Goal: Transaction & Acquisition: Purchase product/service

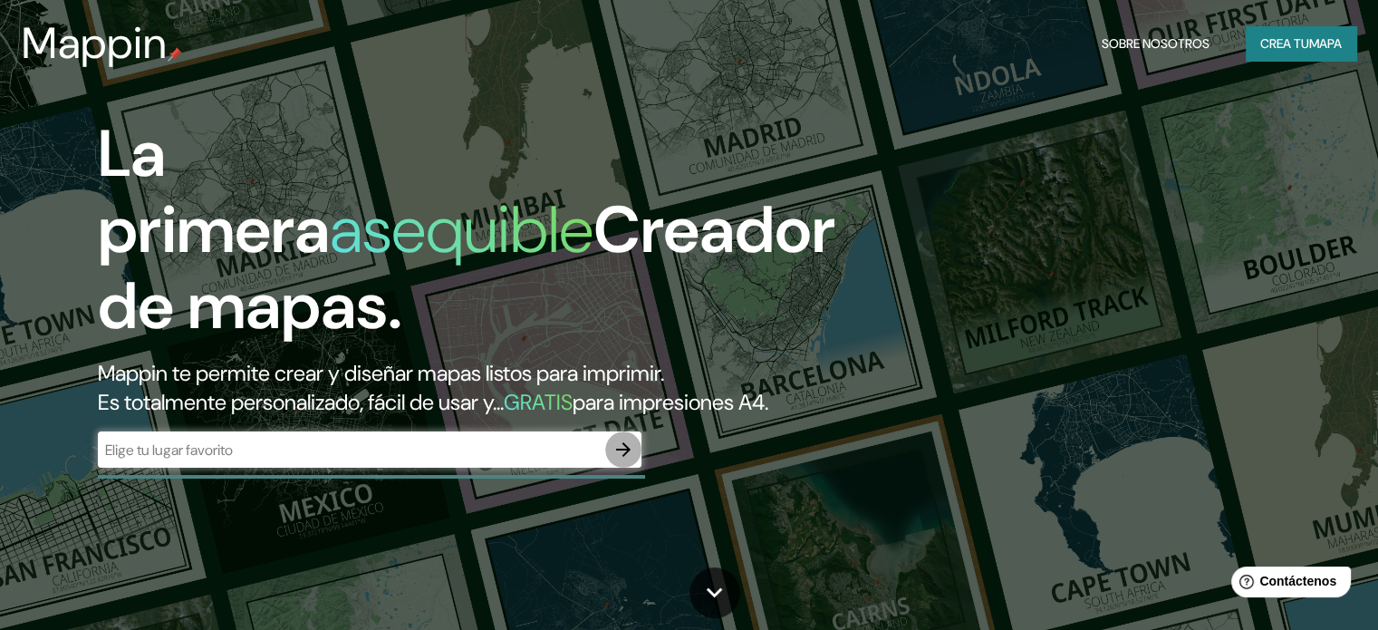
click at [631, 460] on icon "button" at bounding box center [623, 450] width 22 height 22
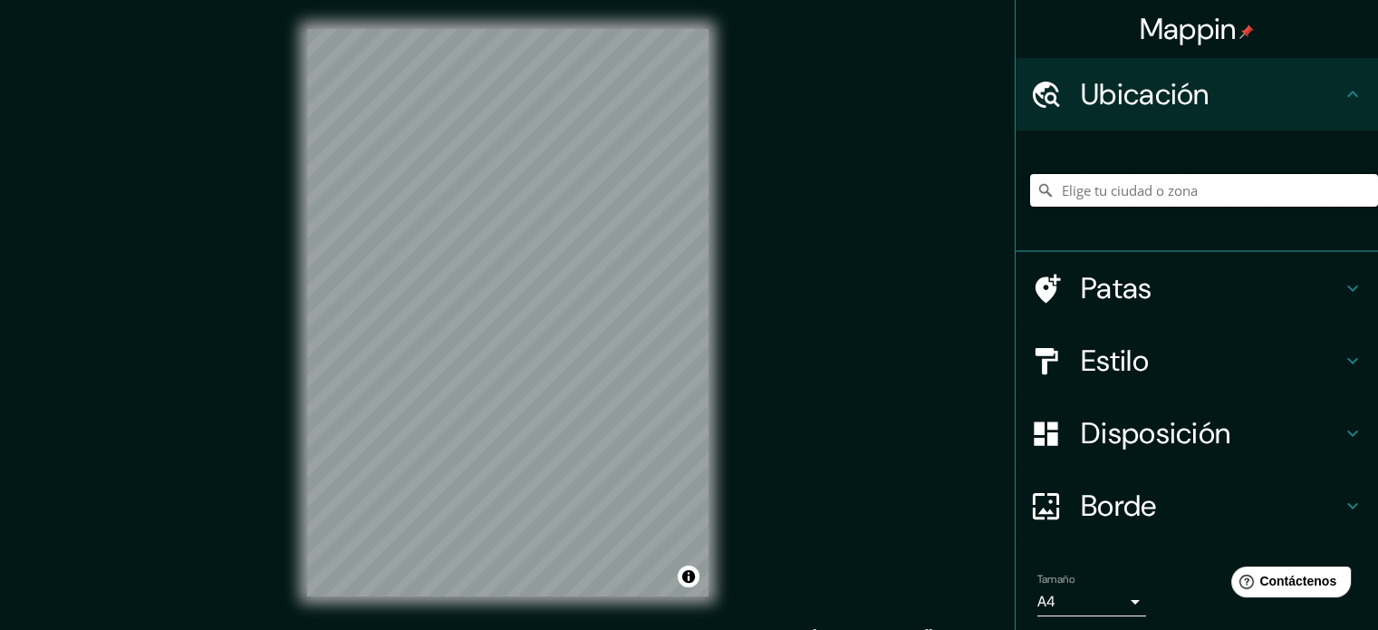
click at [1138, 202] on input "Elige tu ciudad o zona" at bounding box center [1204, 190] width 348 height 33
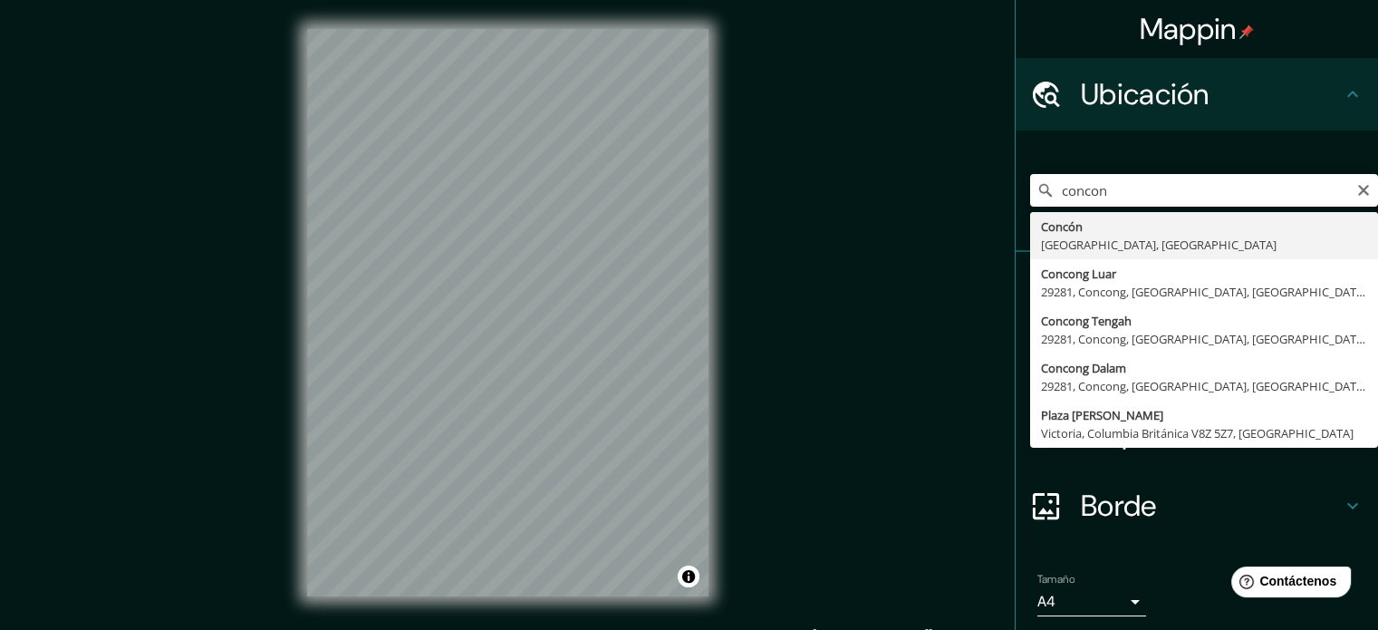
type input "Concón, Región de Valparaíso, Chile"
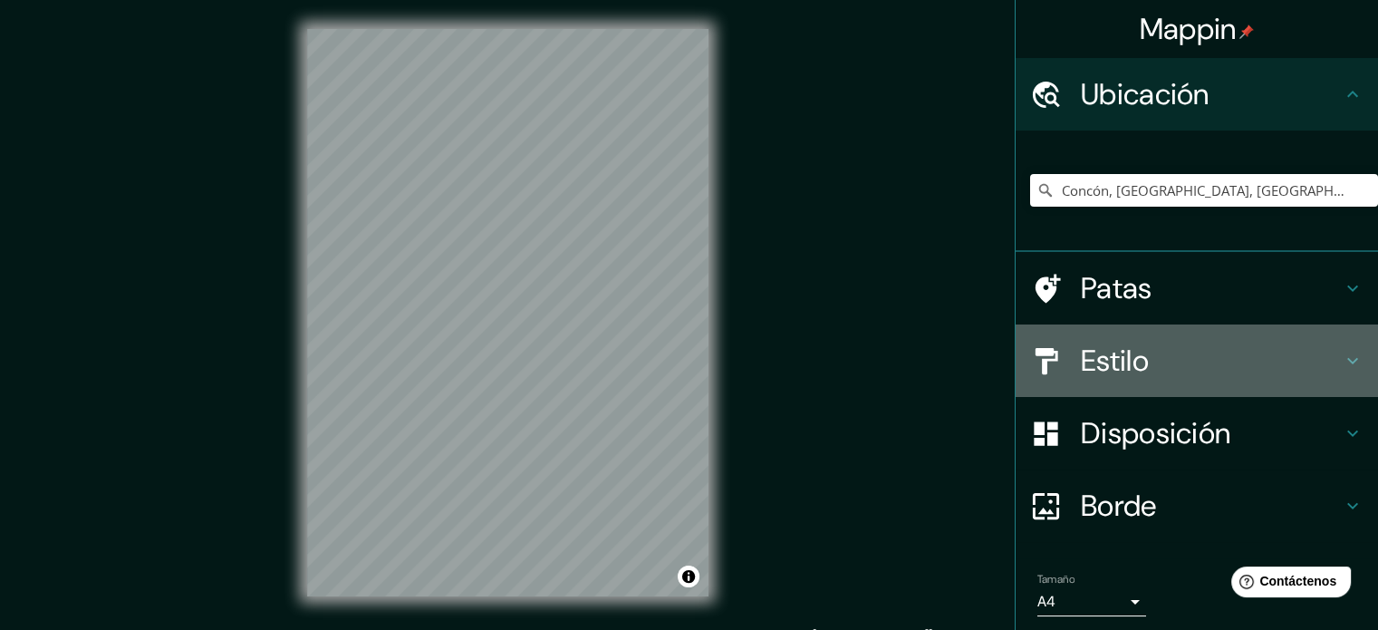
click at [1193, 362] on h4 "Estilo" at bounding box center [1211, 360] width 261 height 36
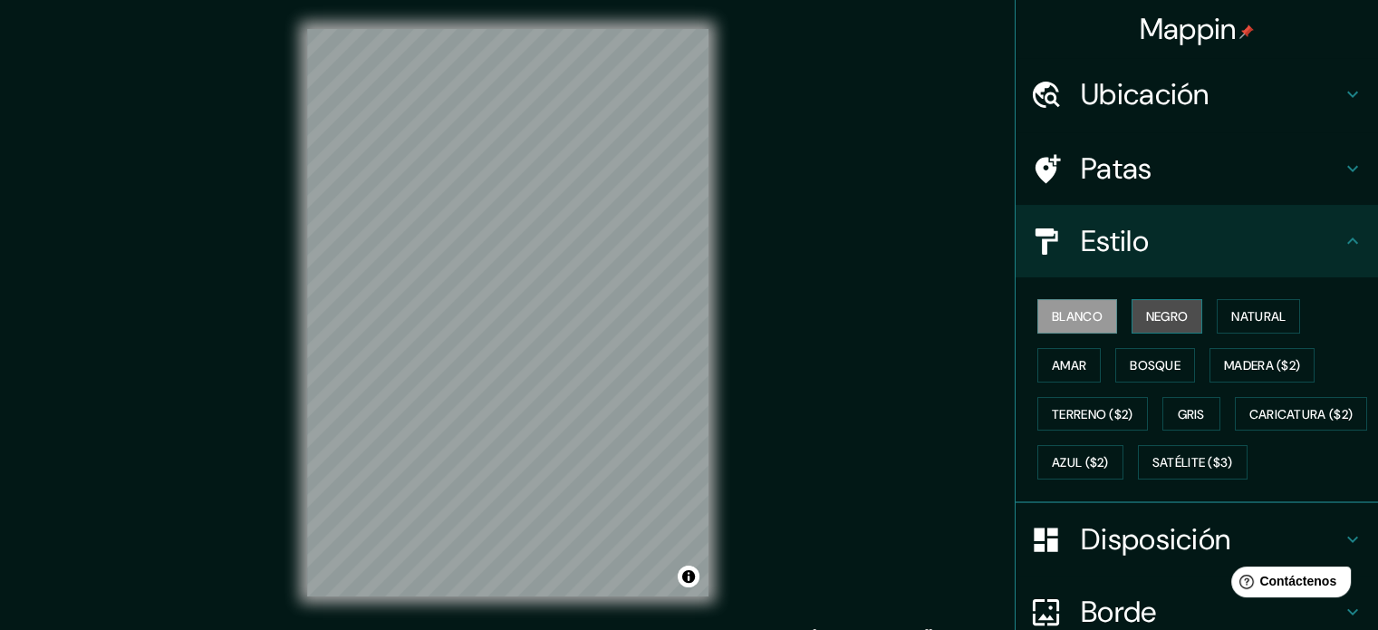
click at [1151, 308] on font "Negro" at bounding box center [1167, 316] width 43 height 16
click at [1199, 304] on div "Blanco Negro Natural Amar Bosque Madera ($2) Terreno ($2) Gris Caricatura ($2) …" at bounding box center [1204, 389] width 348 height 195
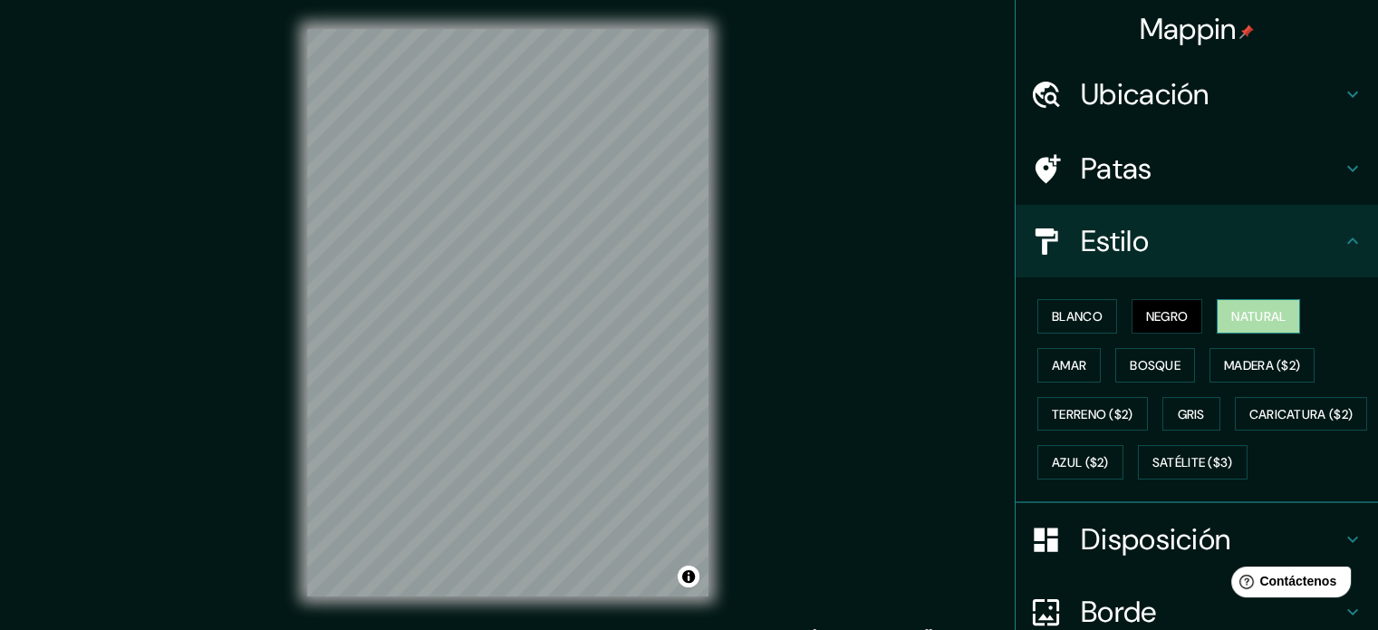
click at [1239, 314] on font "Natural" at bounding box center [1258, 316] width 54 height 16
drag, startPoint x: 1062, startPoint y: 367, endPoint x: 1114, endPoint y: 367, distance: 51.6
click at [1062, 367] on font "Amar" at bounding box center [1069, 365] width 34 height 16
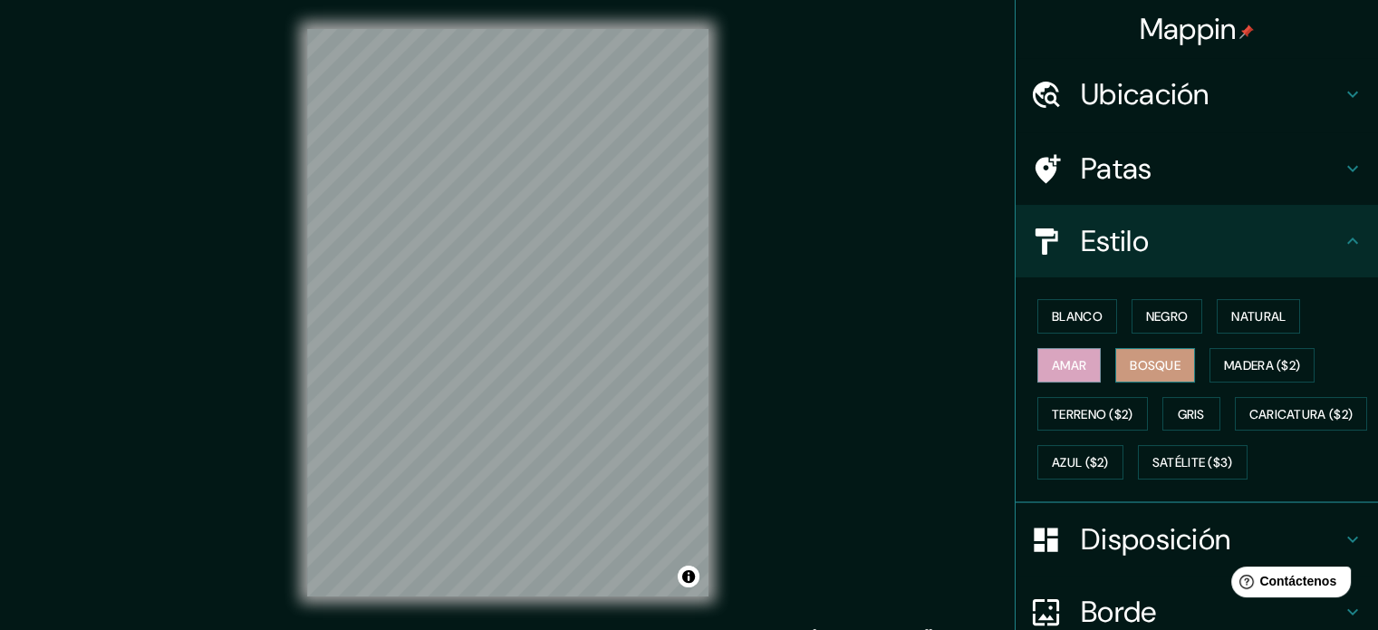
click at [1130, 366] on font "Bosque" at bounding box center [1155, 365] width 51 height 16
click at [1224, 369] on font "Madera ($2)" at bounding box center [1262, 365] width 76 height 16
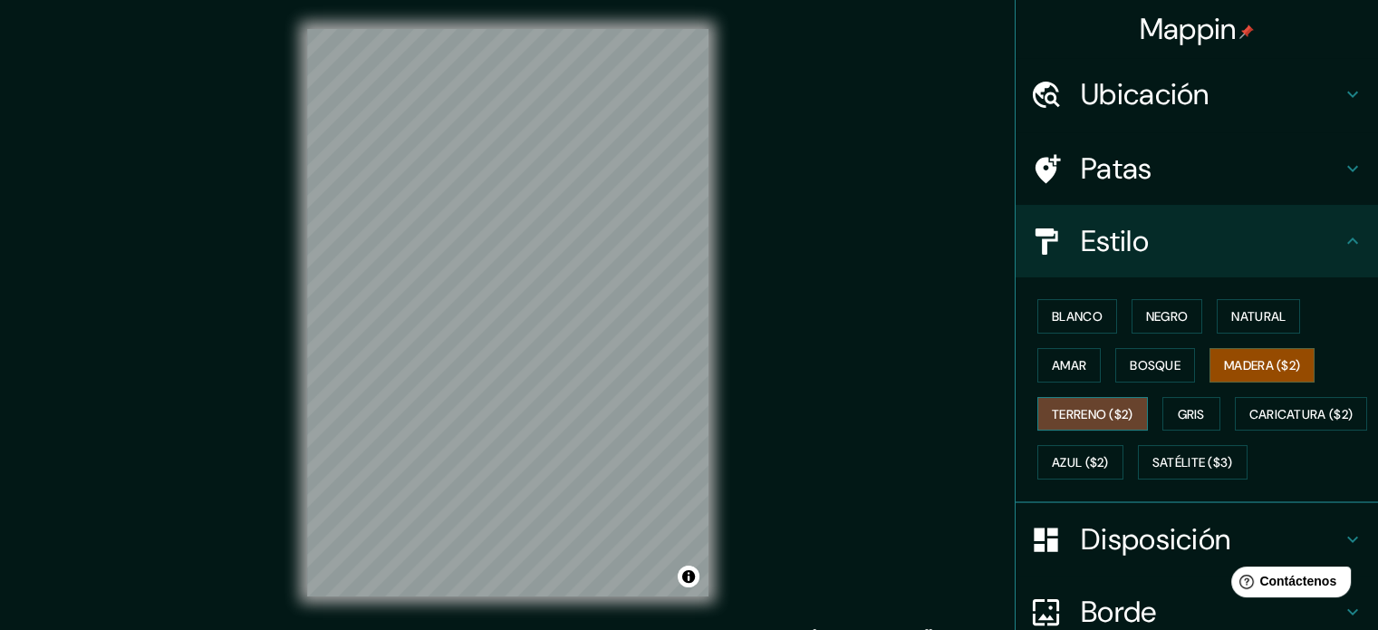
click at [1111, 402] on font "Terreno ($2)" at bounding box center [1093, 414] width 82 height 24
click at [1181, 402] on font "Gris" at bounding box center [1191, 414] width 27 height 24
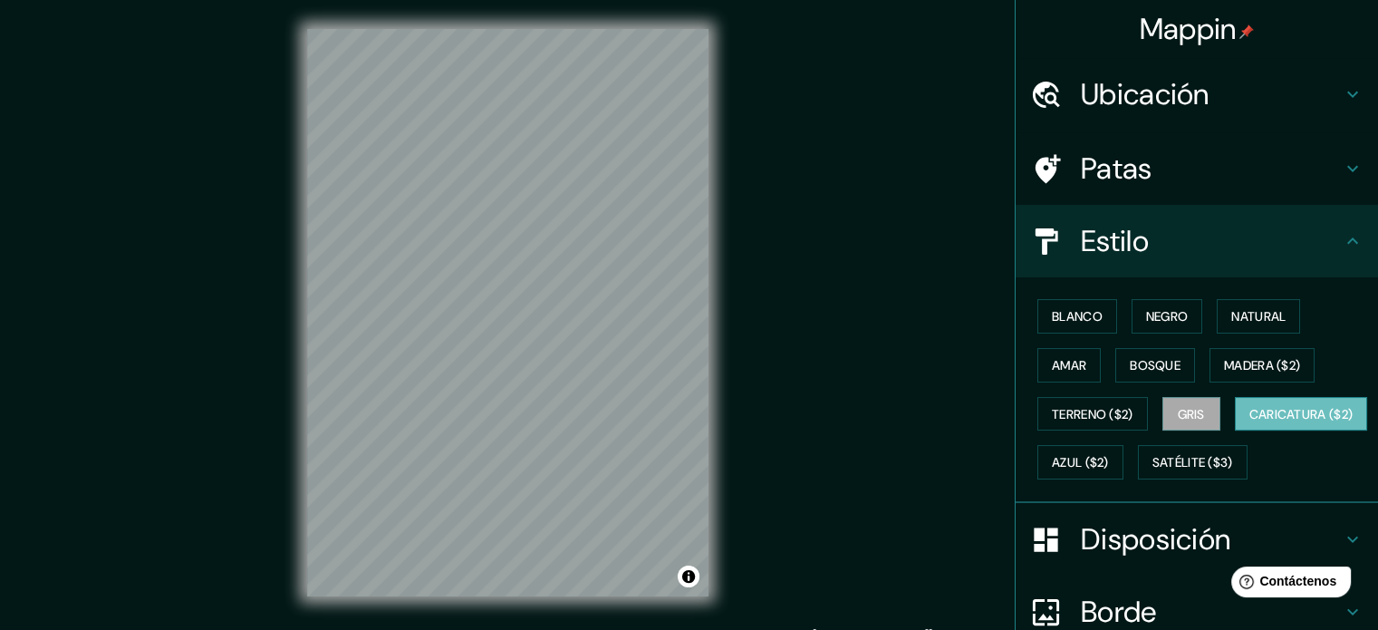
click at [1249, 426] on font "Caricatura ($2)" at bounding box center [1301, 414] width 104 height 24
click at [1109, 455] on font "Azul ($2)" at bounding box center [1080, 463] width 57 height 16
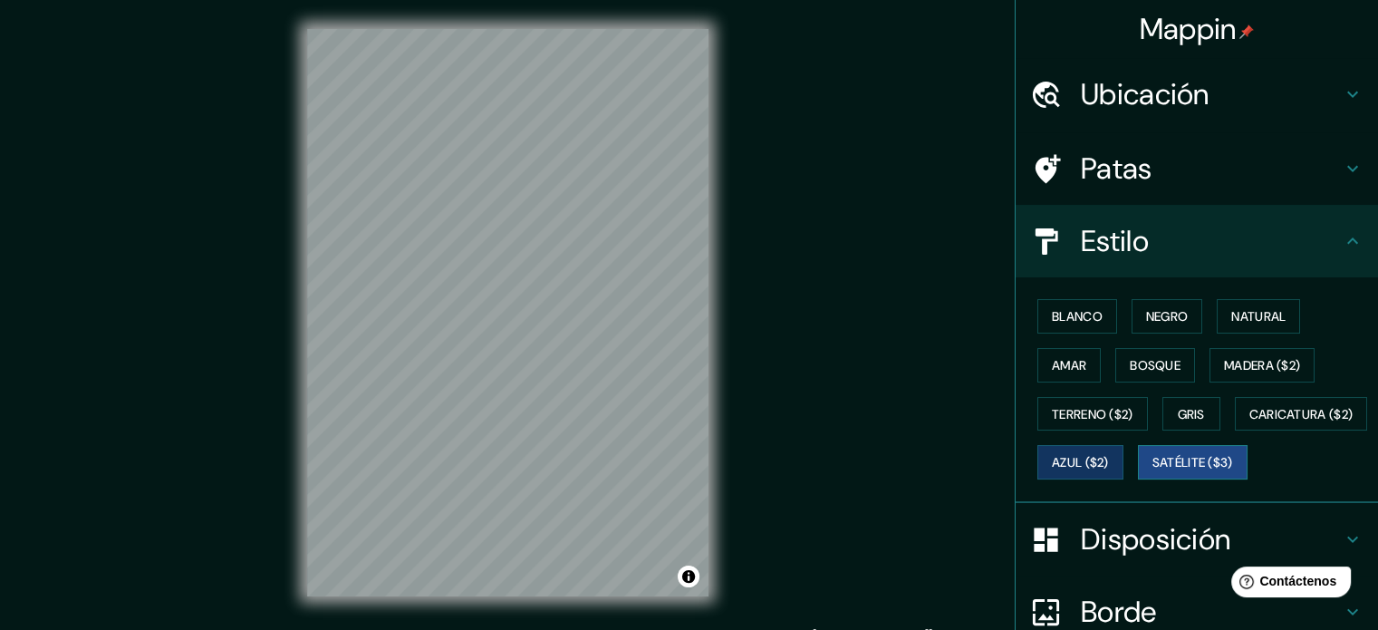
click at [1152, 471] on font "Satélite ($3)" at bounding box center [1192, 463] width 81 height 16
click at [1066, 314] on font "Blanco" at bounding box center [1077, 316] width 51 height 16
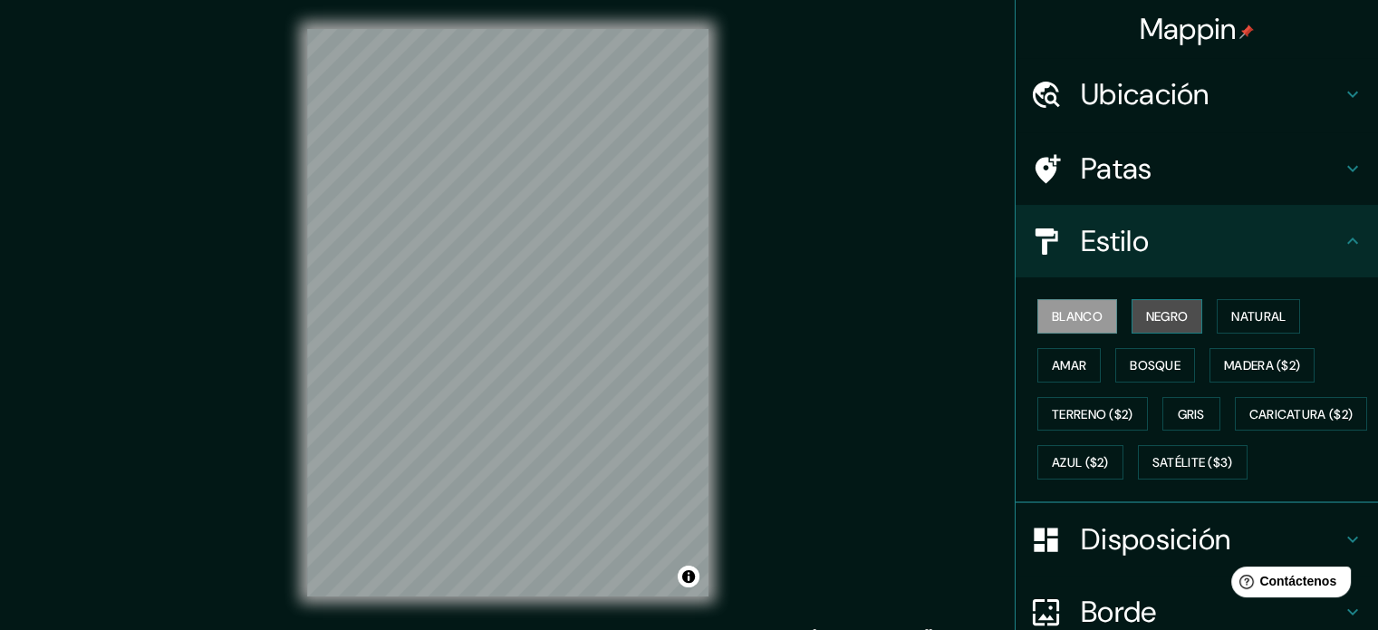
click at [1171, 313] on font "Negro" at bounding box center [1167, 316] width 43 height 16
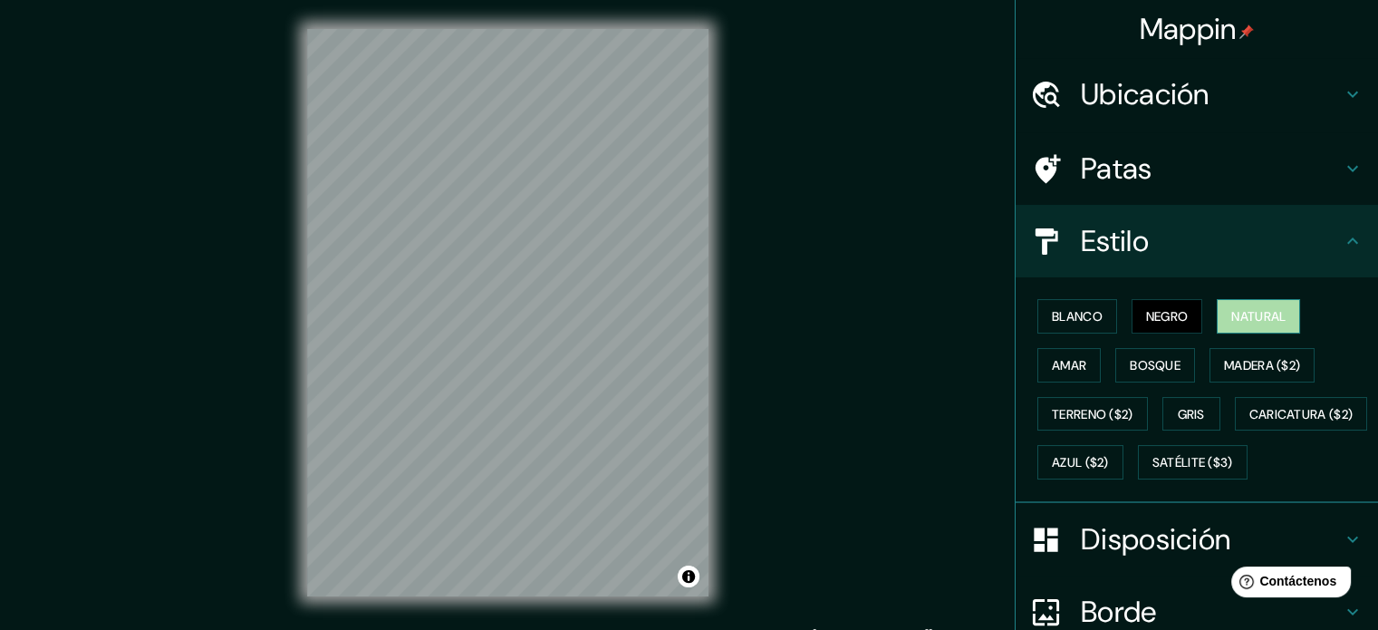
click at [1231, 315] on font "Natural" at bounding box center [1258, 316] width 54 height 16
click at [1085, 314] on font "Blanco" at bounding box center [1077, 316] width 51 height 16
click at [1239, 316] on font "Natural" at bounding box center [1258, 316] width 54 height 16
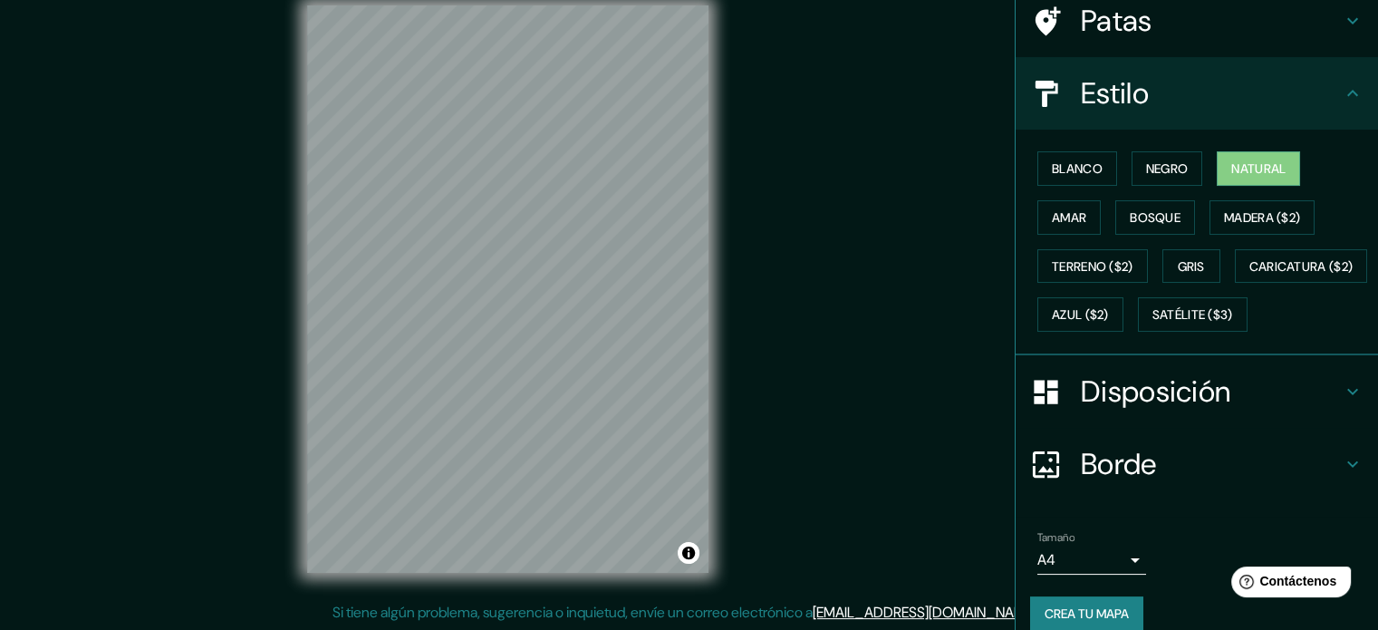
scroll to position [214, 0]
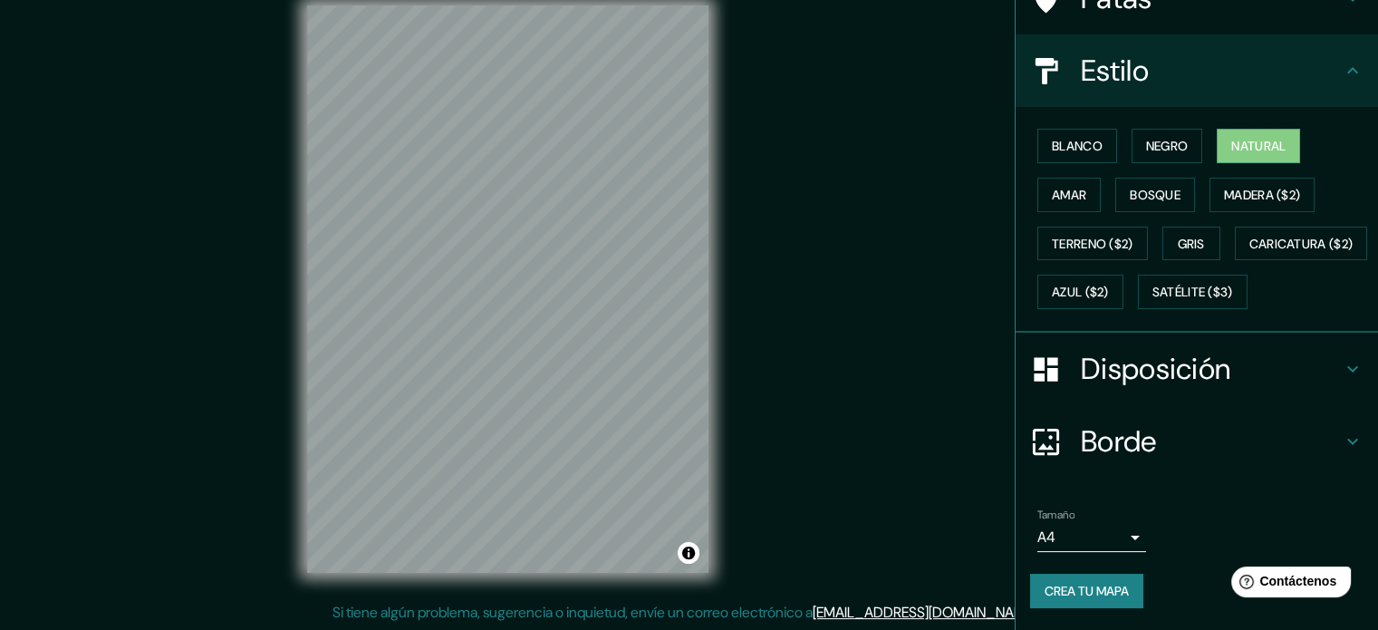
click at [1090, 603] on button "Crea tu mapa" at bounding box center [1086, 591] width 113 height 34
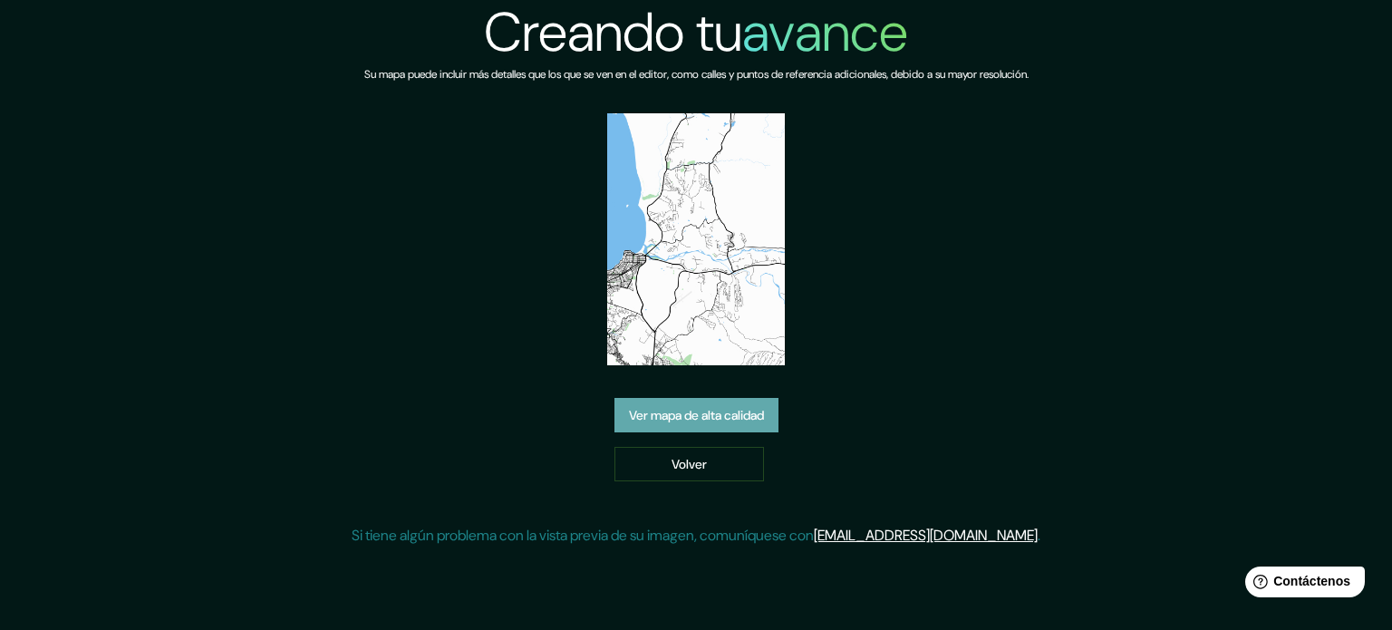
click at [758, 423] on font "Ver mapa de alta calidad" at bounding box center [696, 415] width 135 height 16
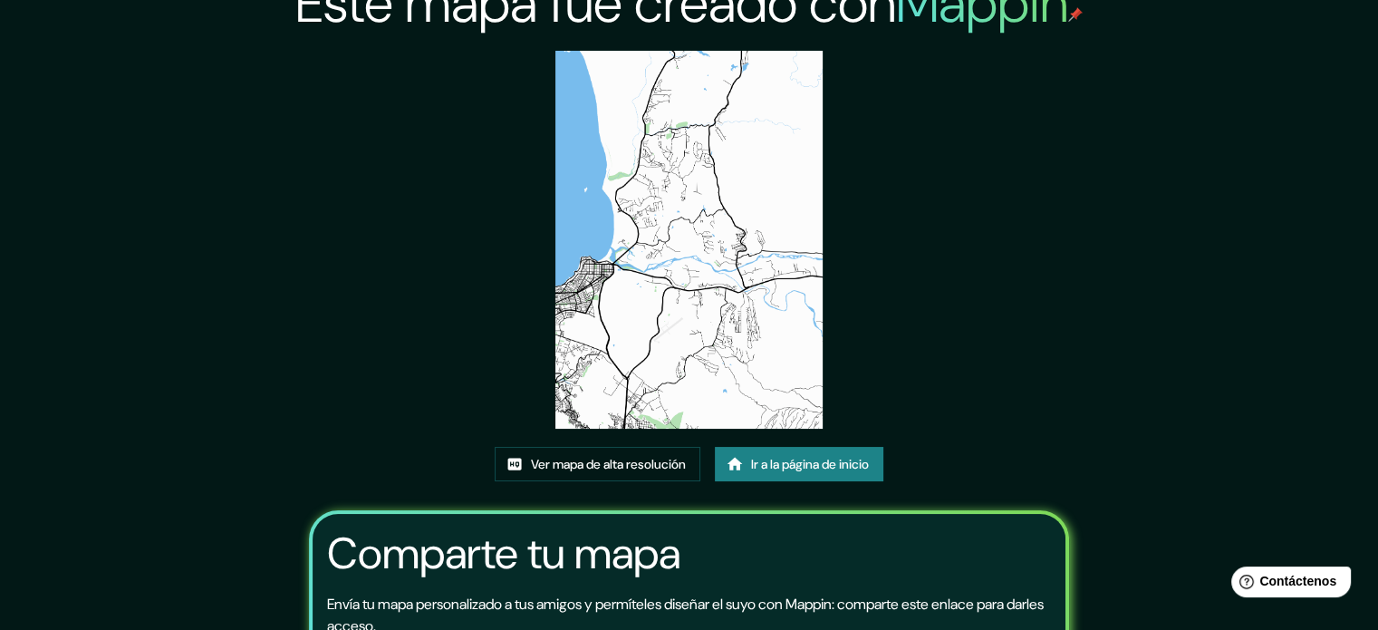
scroll to position [22, 0]
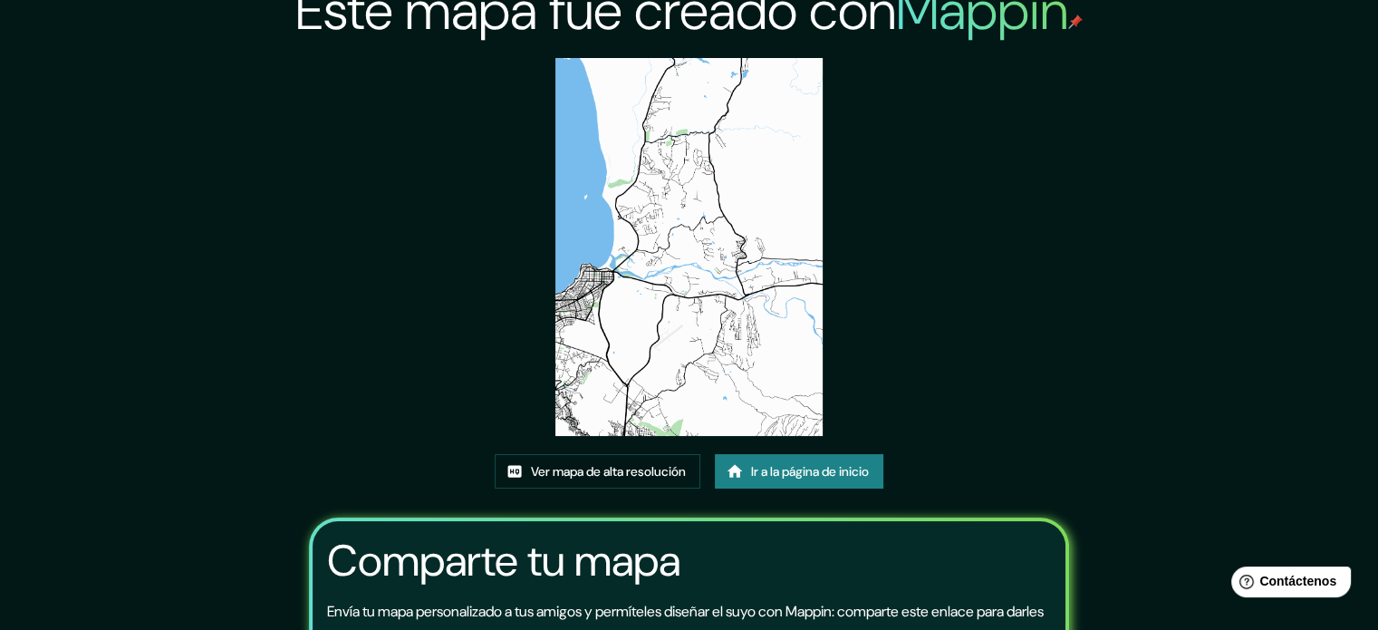
click at [751, 297] on img at bounding box center [688, 247] width 267 height 378
drag, startPoint x: 545, startPoint y: 171, endPoint x: 682, endPoint y: 122, distance: 146.2
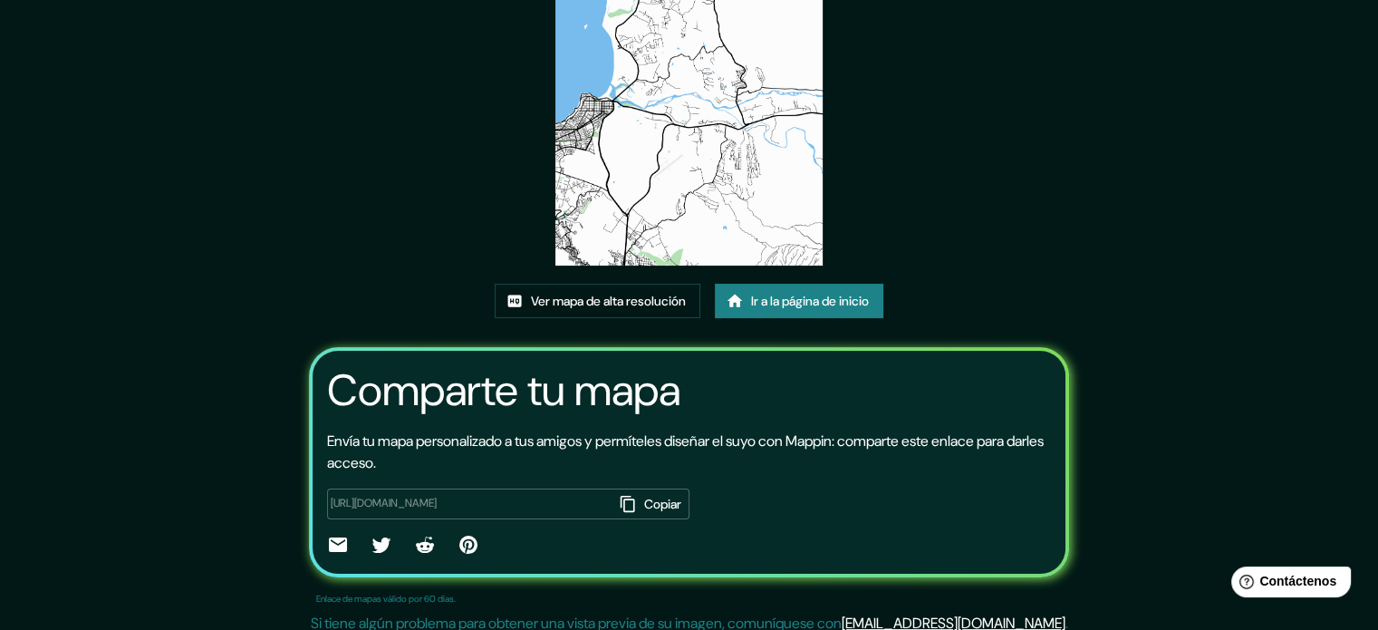
scroll to position [203, 0]
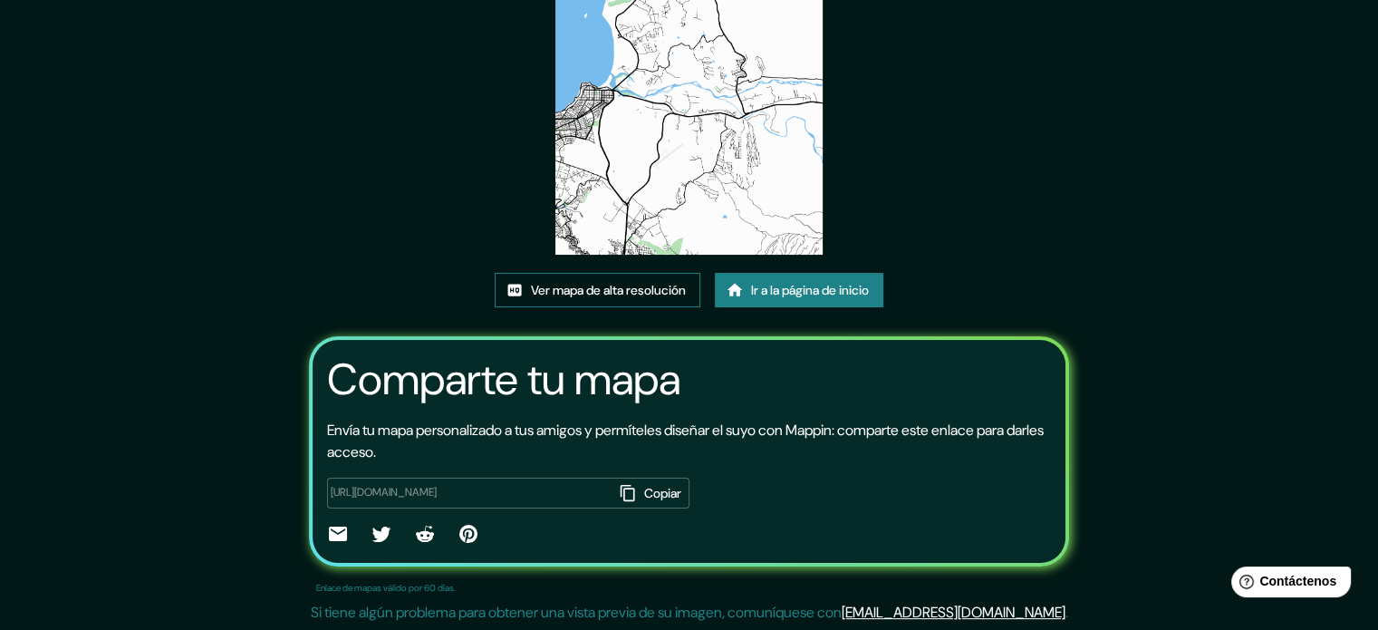
click at [660, 299] on font "Ver mapa de alta resolución" at bounding box center [608, 290] width 155 height 24
